Goal: Book appointment/travel/reservation

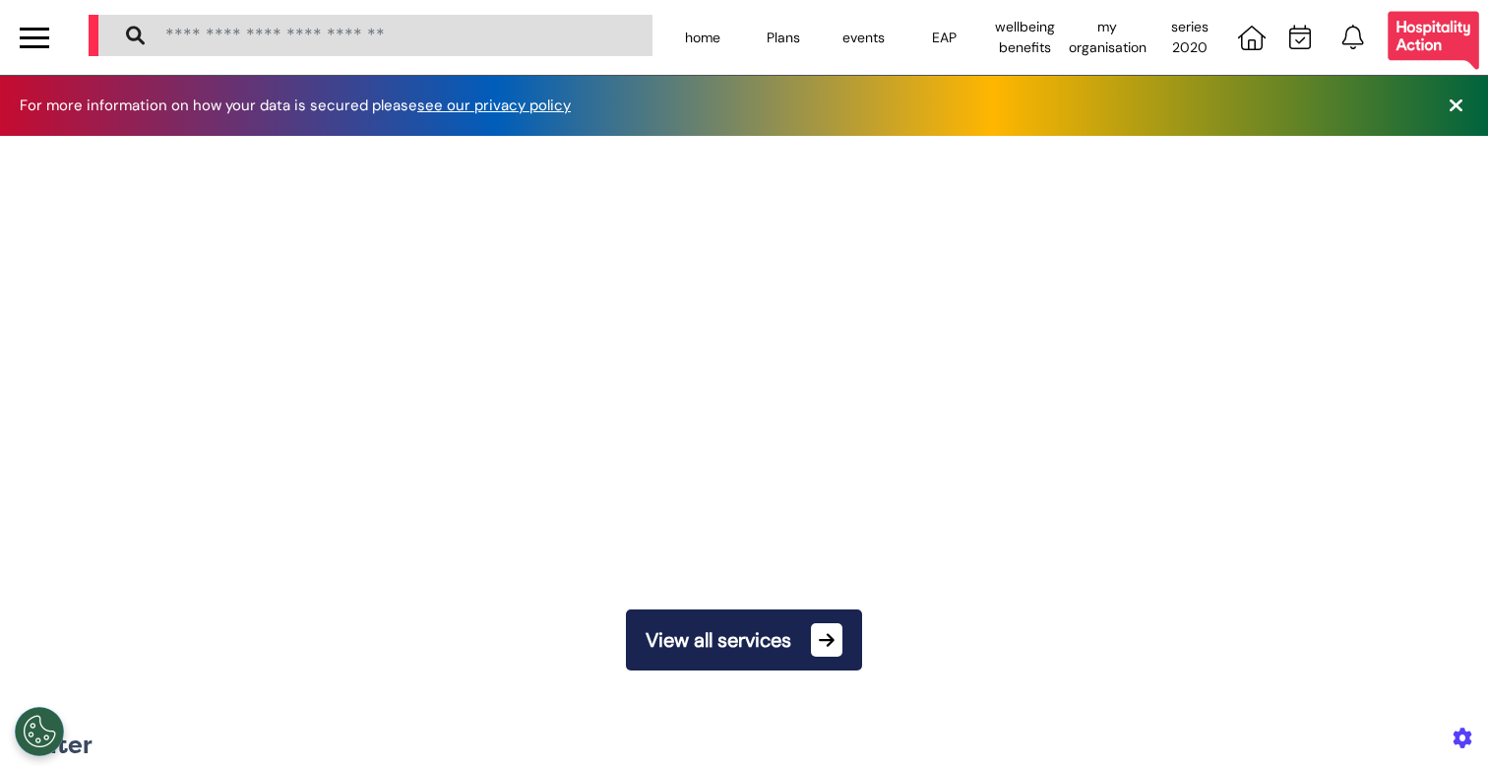
scroll to position [0, 743]
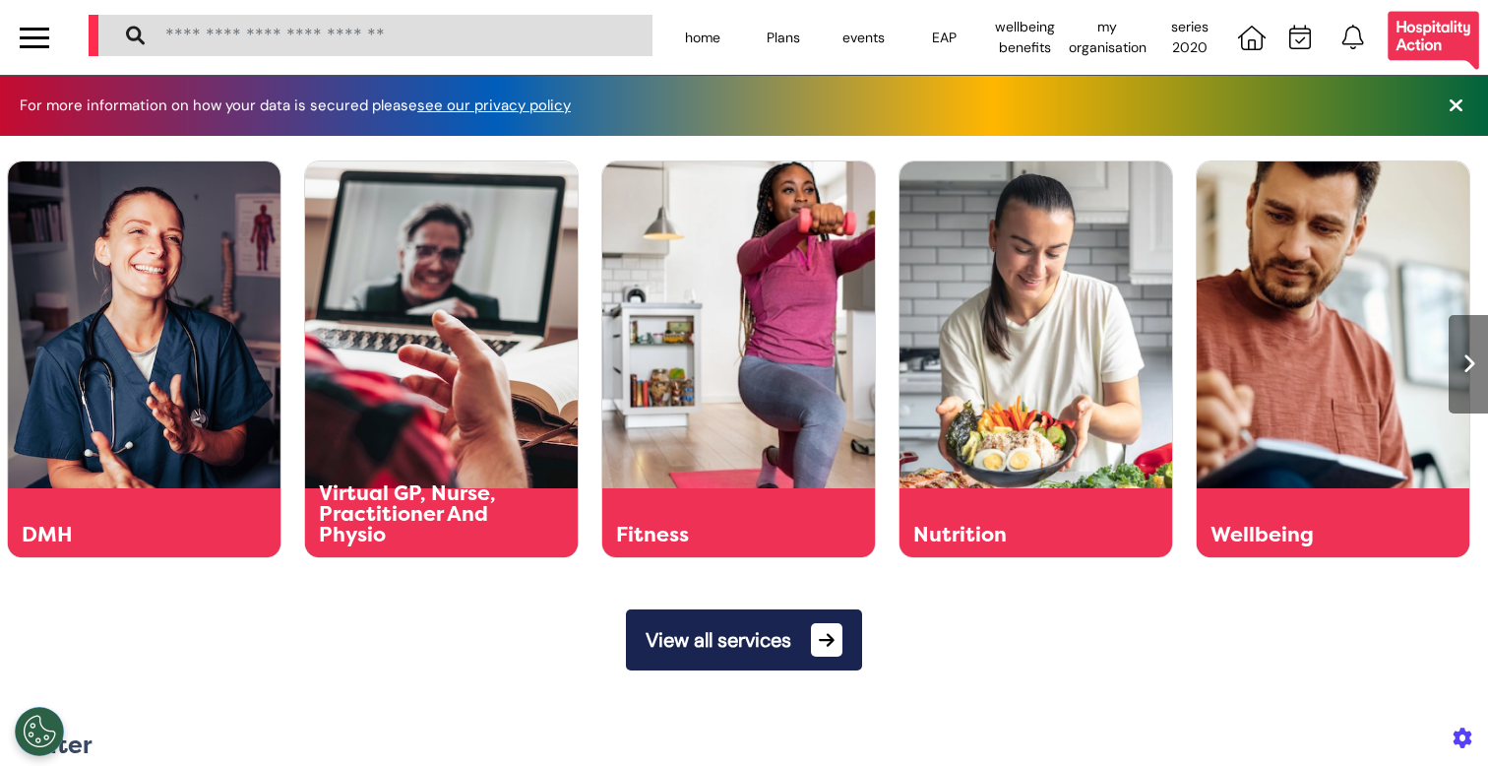
click at [777, 639] on button "View all services" at bounding box center [744, 639] width 236 height 61
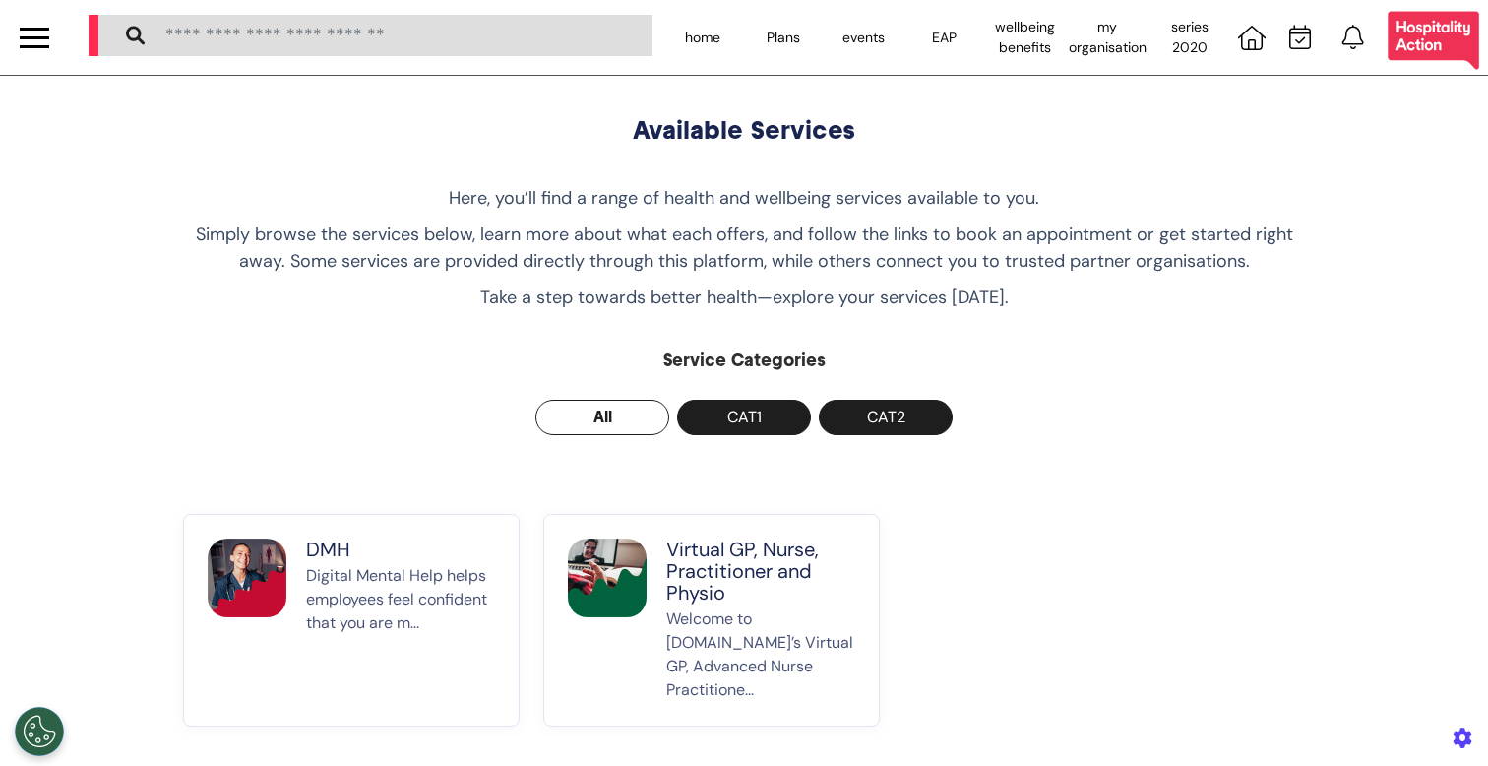
click at [693, 595] on p "Virtual GP, Nurse, Practitioner and Physio" at bounding box center [760, 570] width 189 height 65
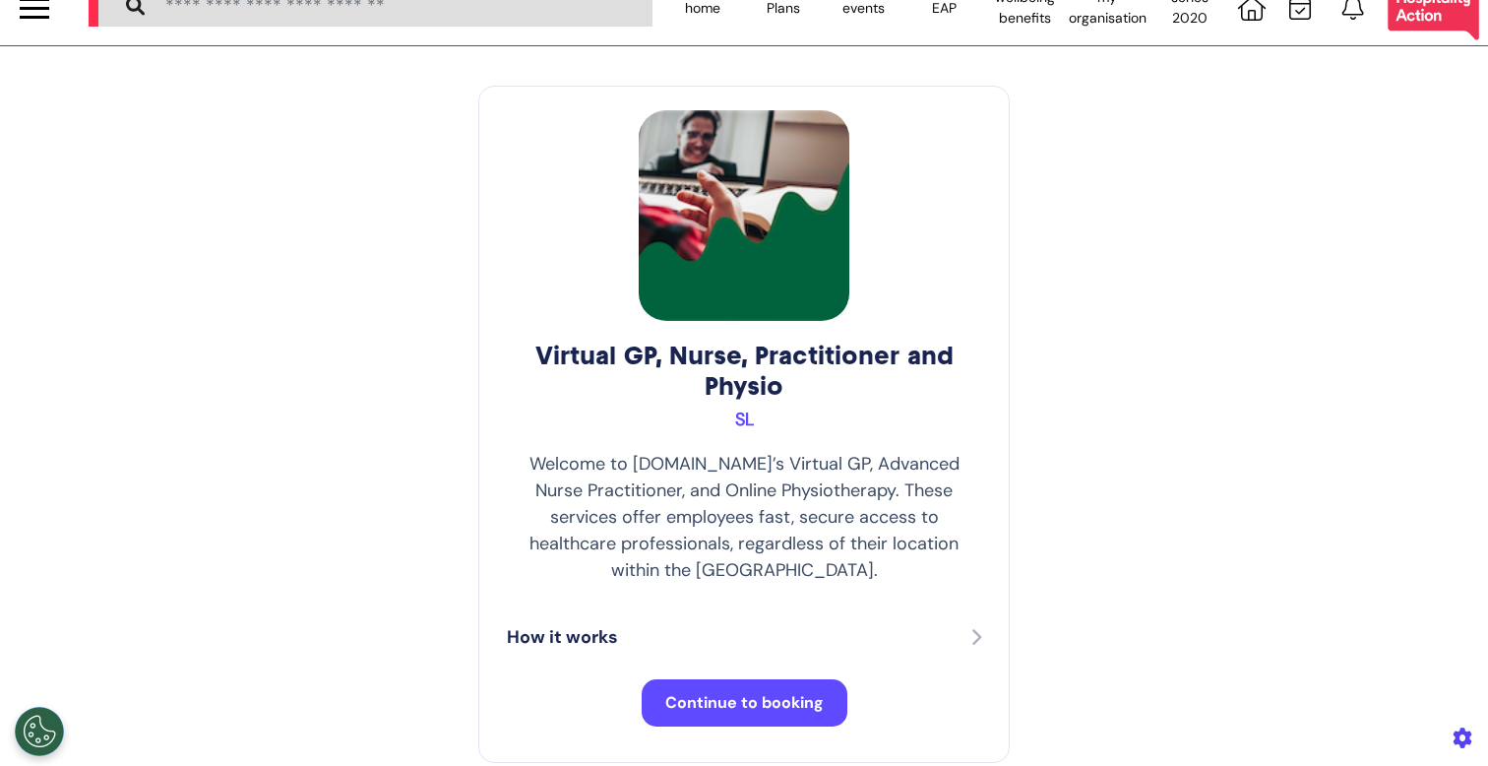
scroll to position [37, 0]
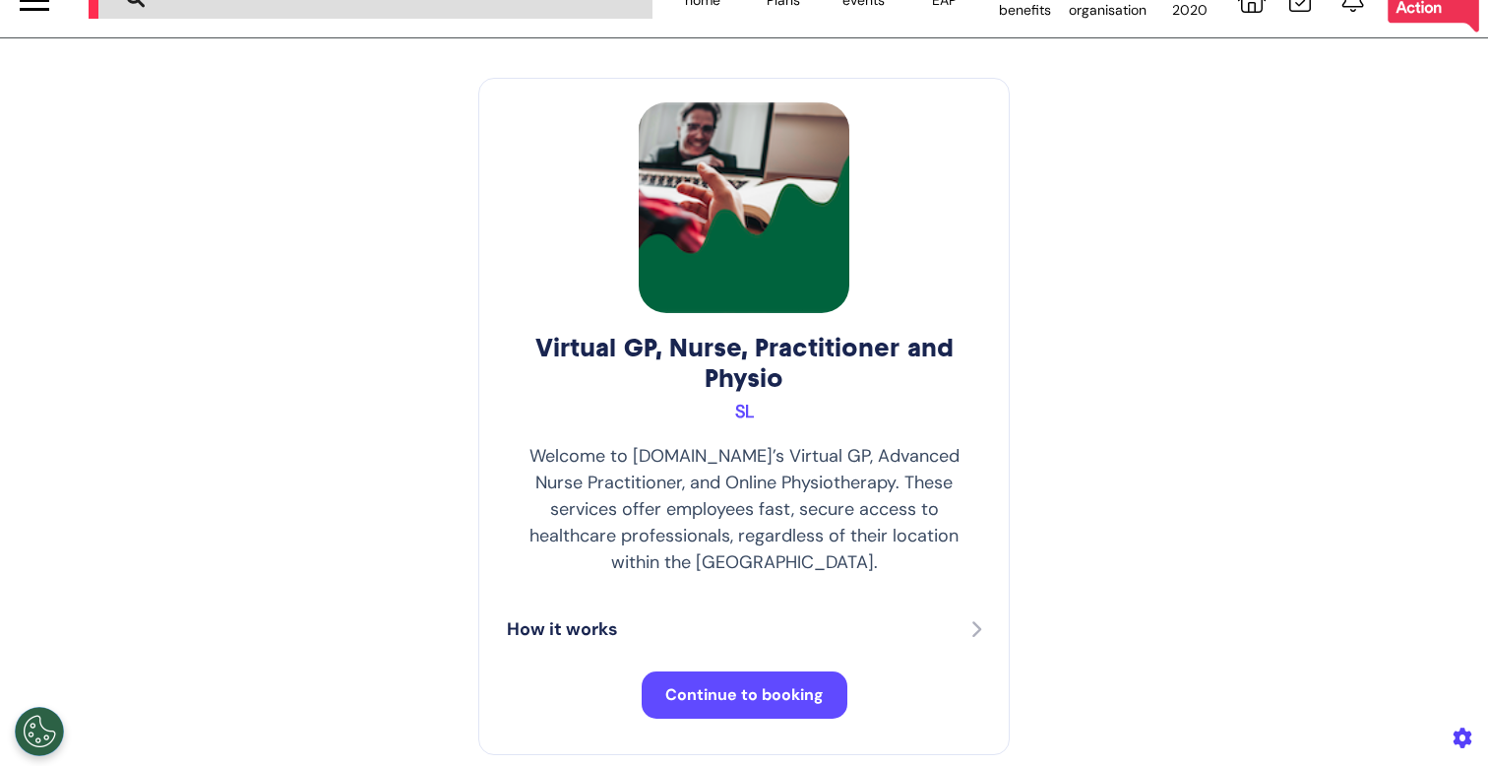
click at [752, 684] on span "Continue to booking" at bounding box center [744, 694] width 158 height 21
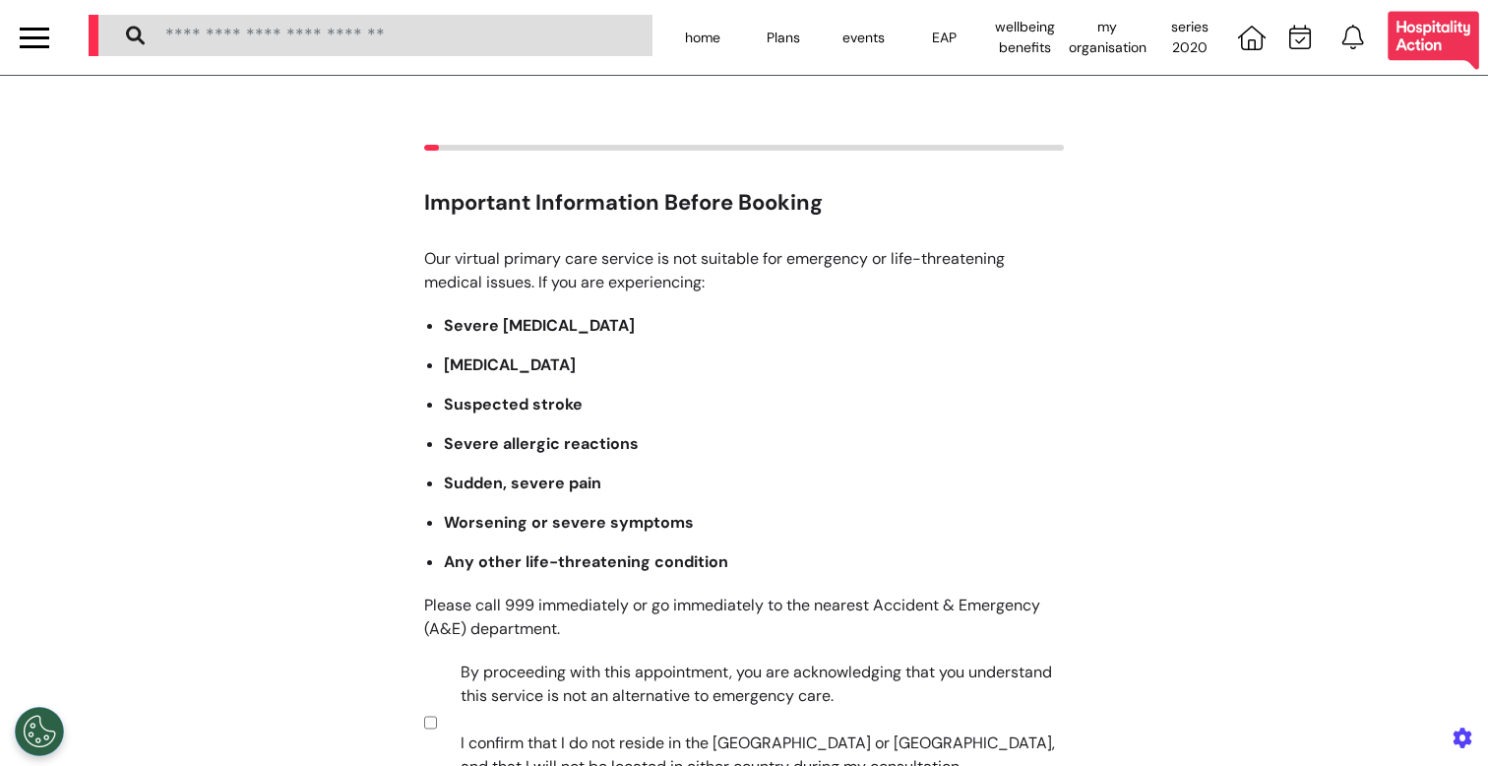
scroll to position [288, 0]
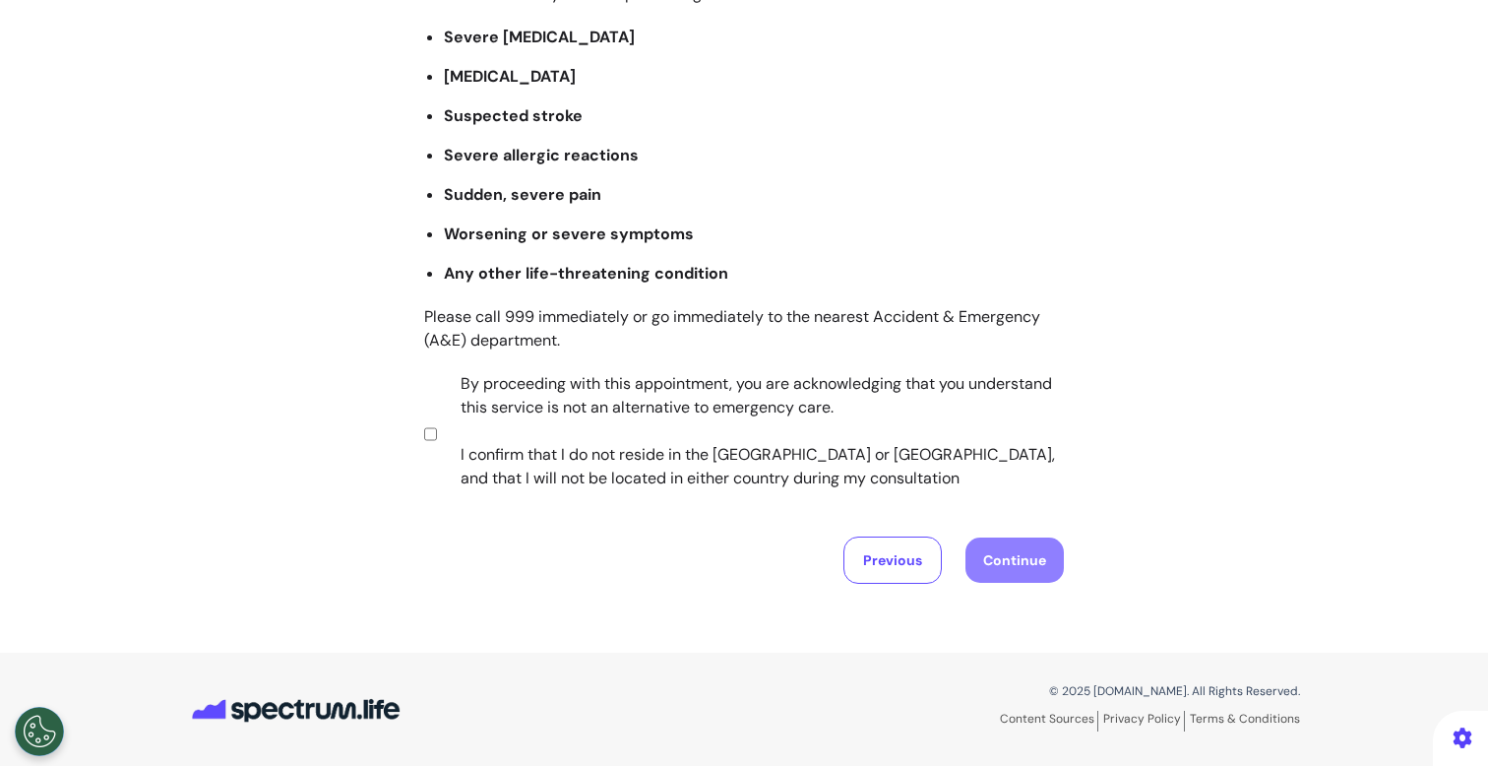
click at [658, 435] on label "By proceeding with this appointment, you are acknowledging that you understand …" at bounding box center [749, 431] width 616 height 118
click at [999, 560] on button "Continue" at bounding box center [1015, 559] width 98 height 45
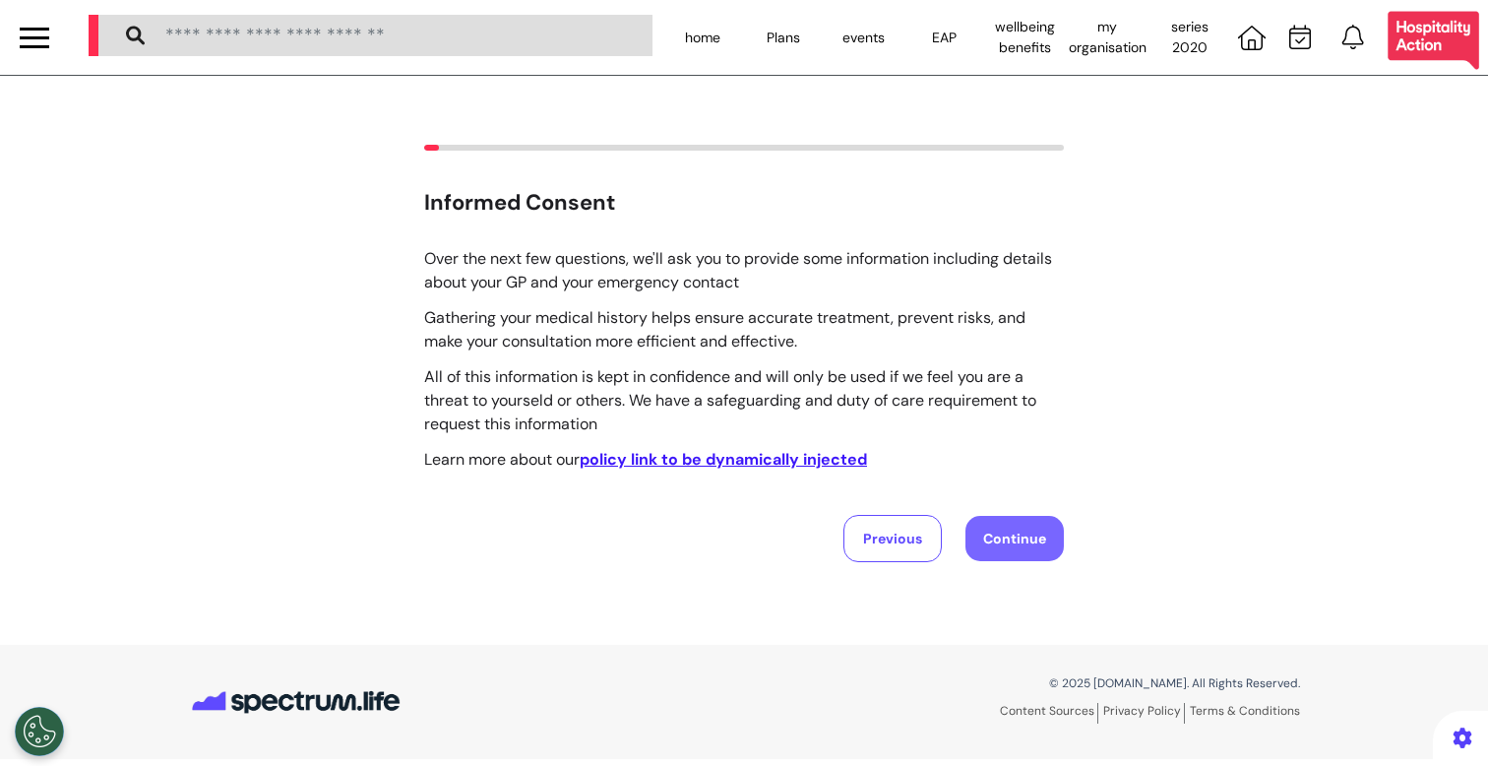
click at [1000, 556] on button "Continue" at bounding box center [1015, 538] width 98 height 45
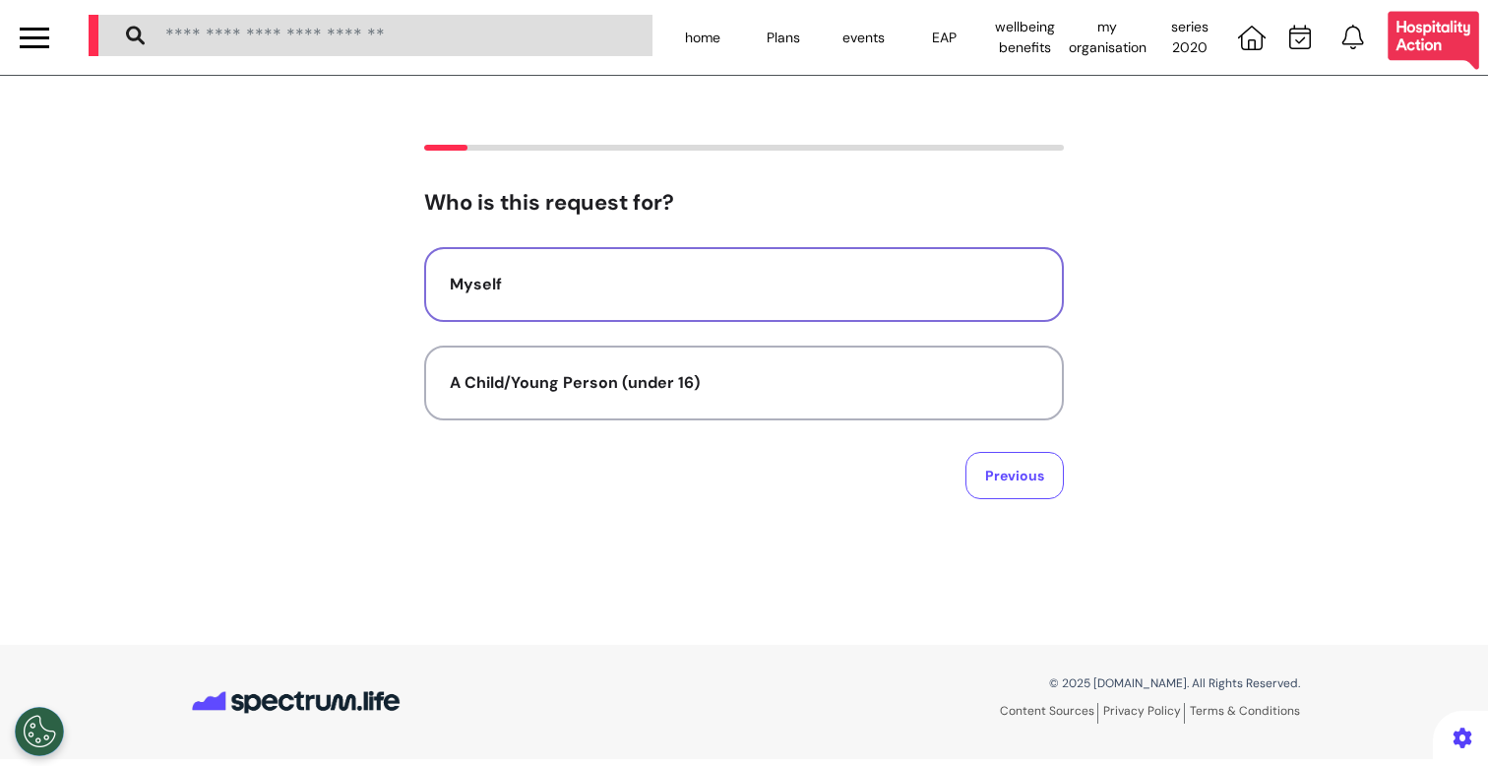
click at [787, 315] on button "Myself" at bounding box center [744, 284] width 640 height 75
select select "******"
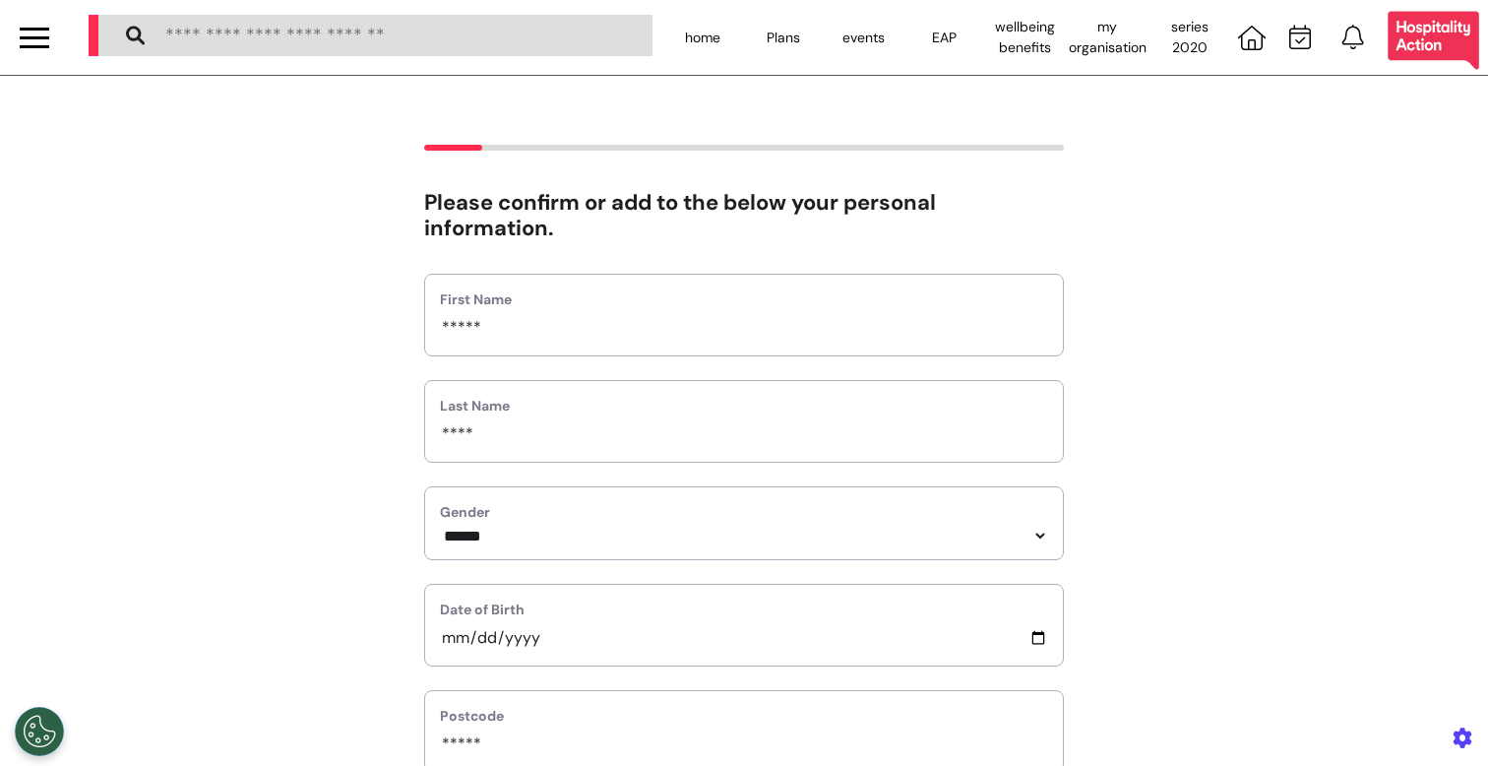
scroll to position [881, 0]
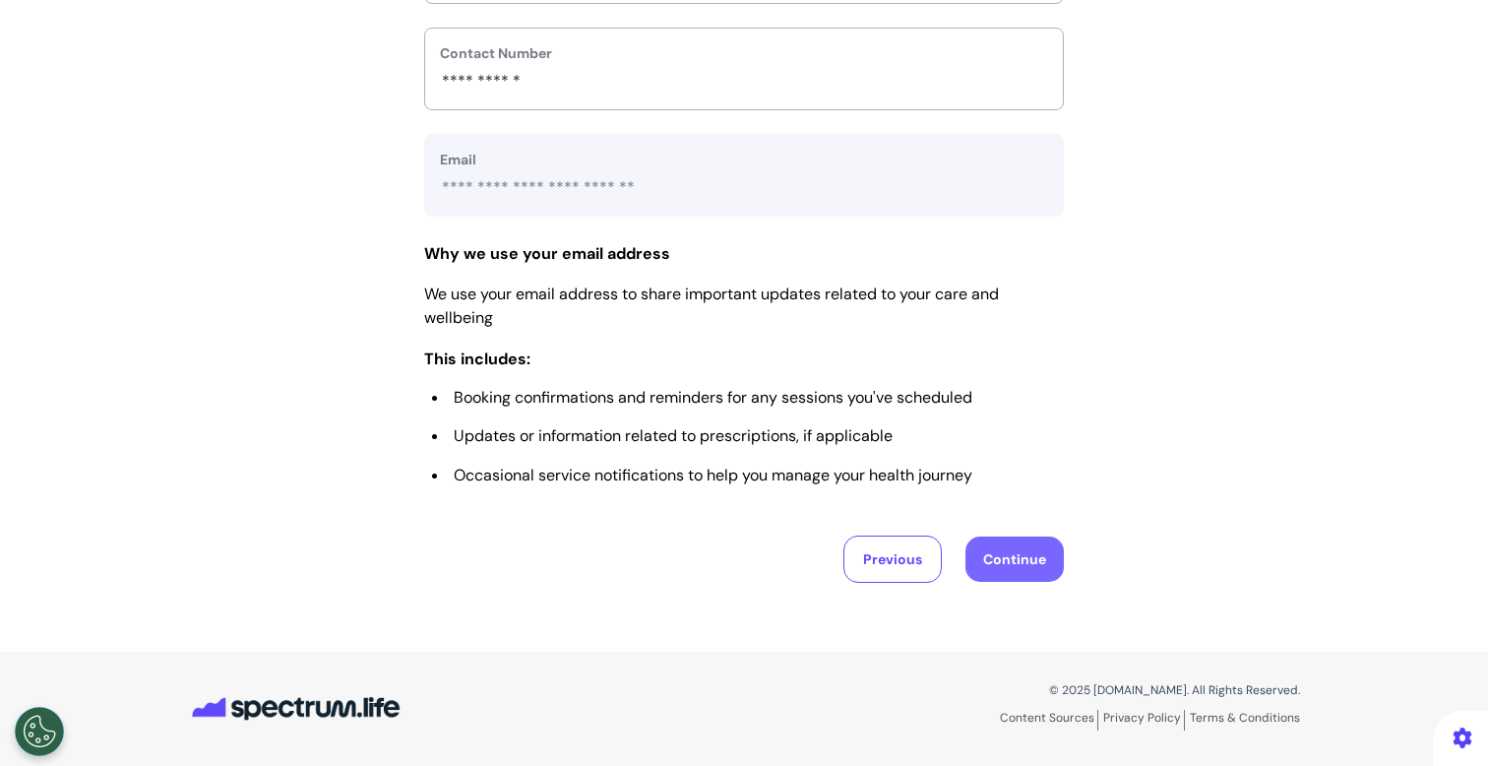
click at [1019, 550] on button "Continue" at bounding box center [1015, 558] width 98 height 45
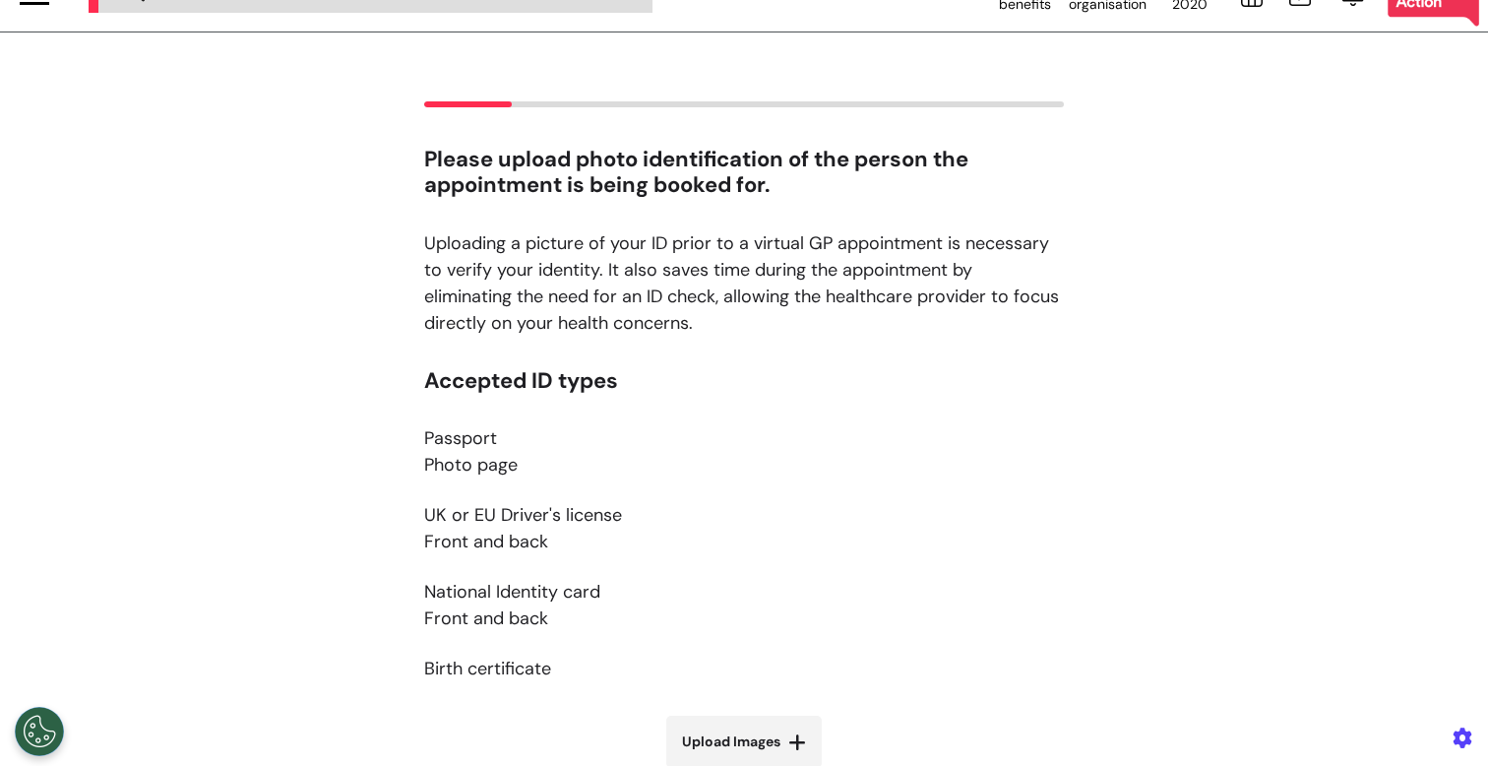
scroll to position [50, 0]
